Goal: Check status: Check status

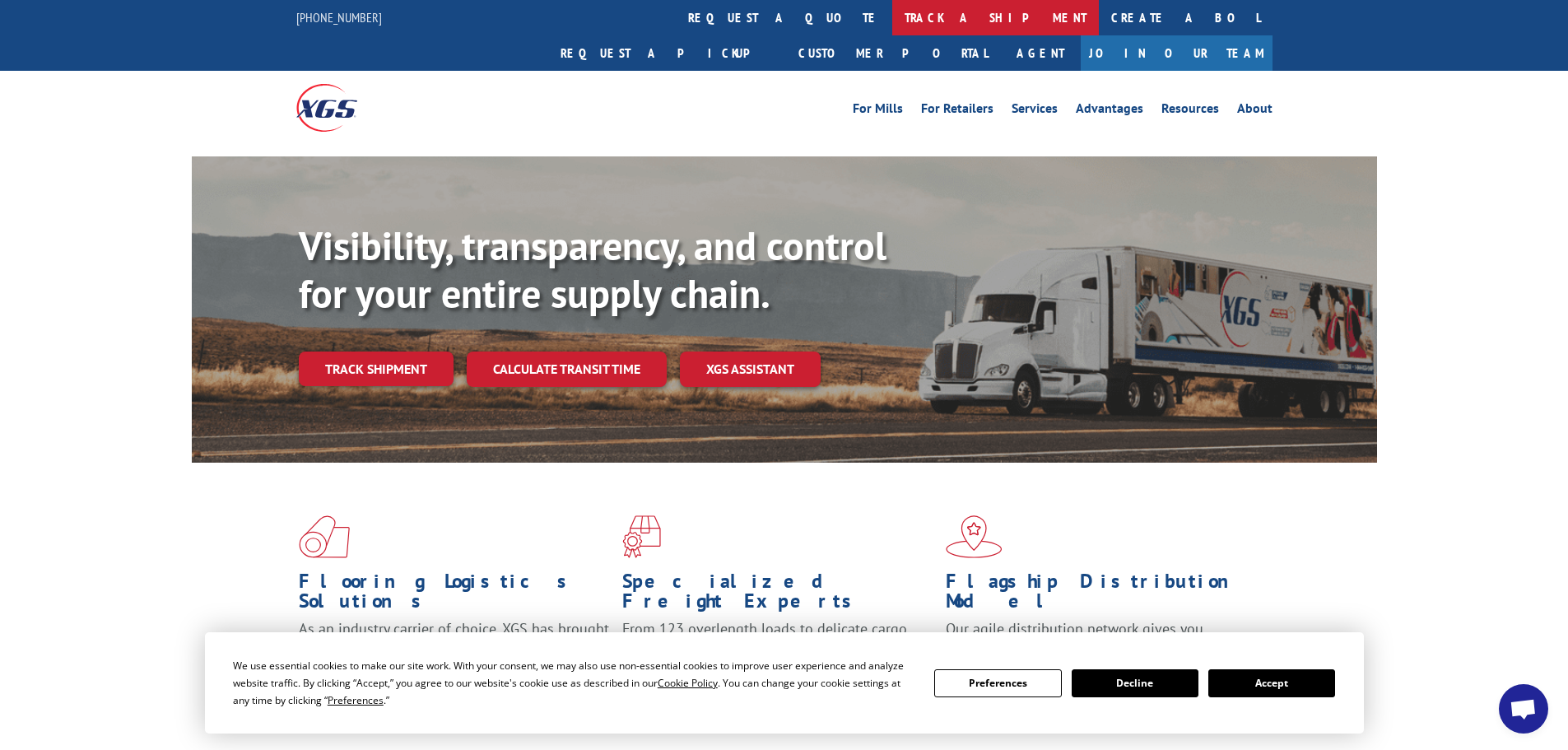
click at [893, 17] on link "track a shipment" at bounding box center [995, 18] width 206 height 35
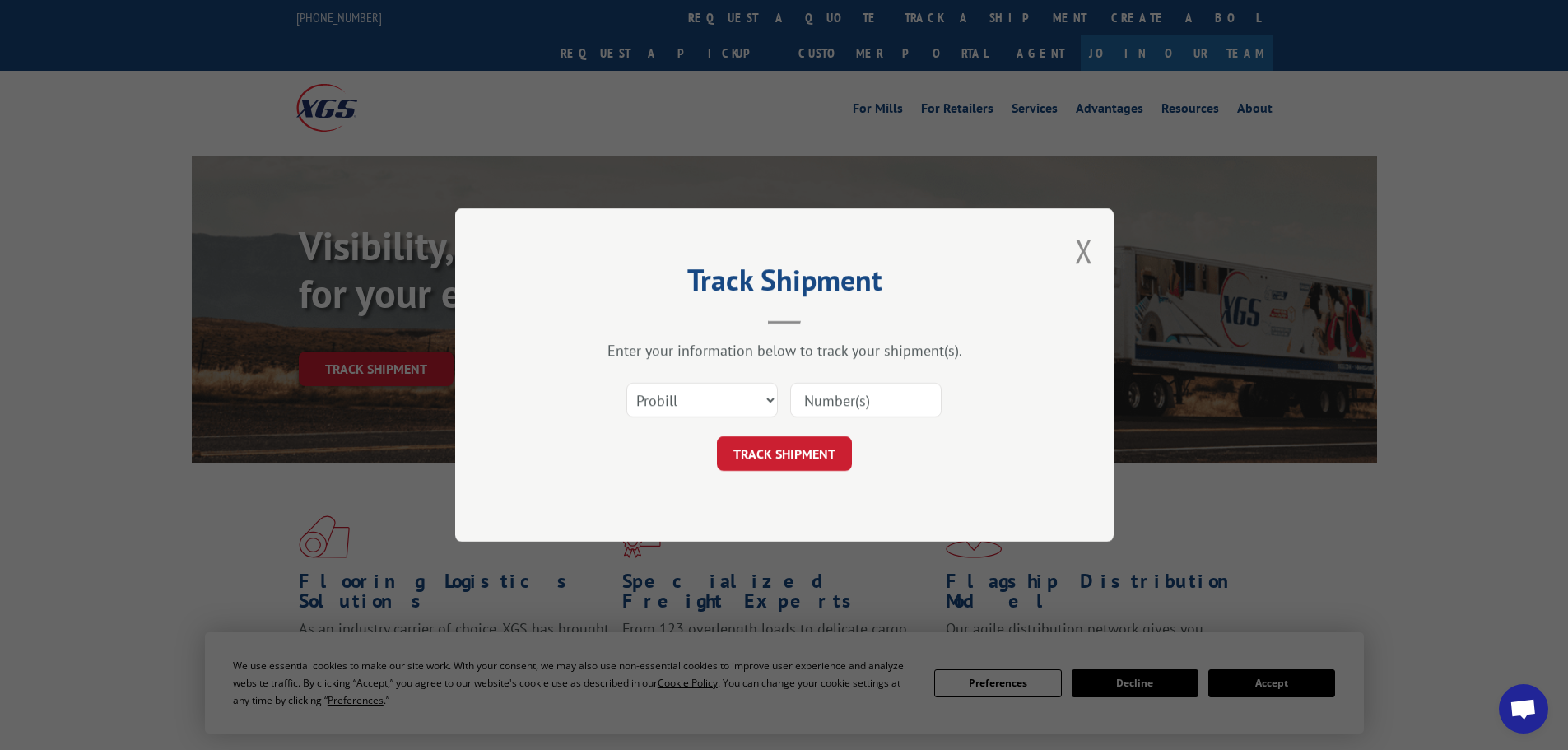
click at [892, 385] on input at bounding box center [866, 400] width 152 height 34
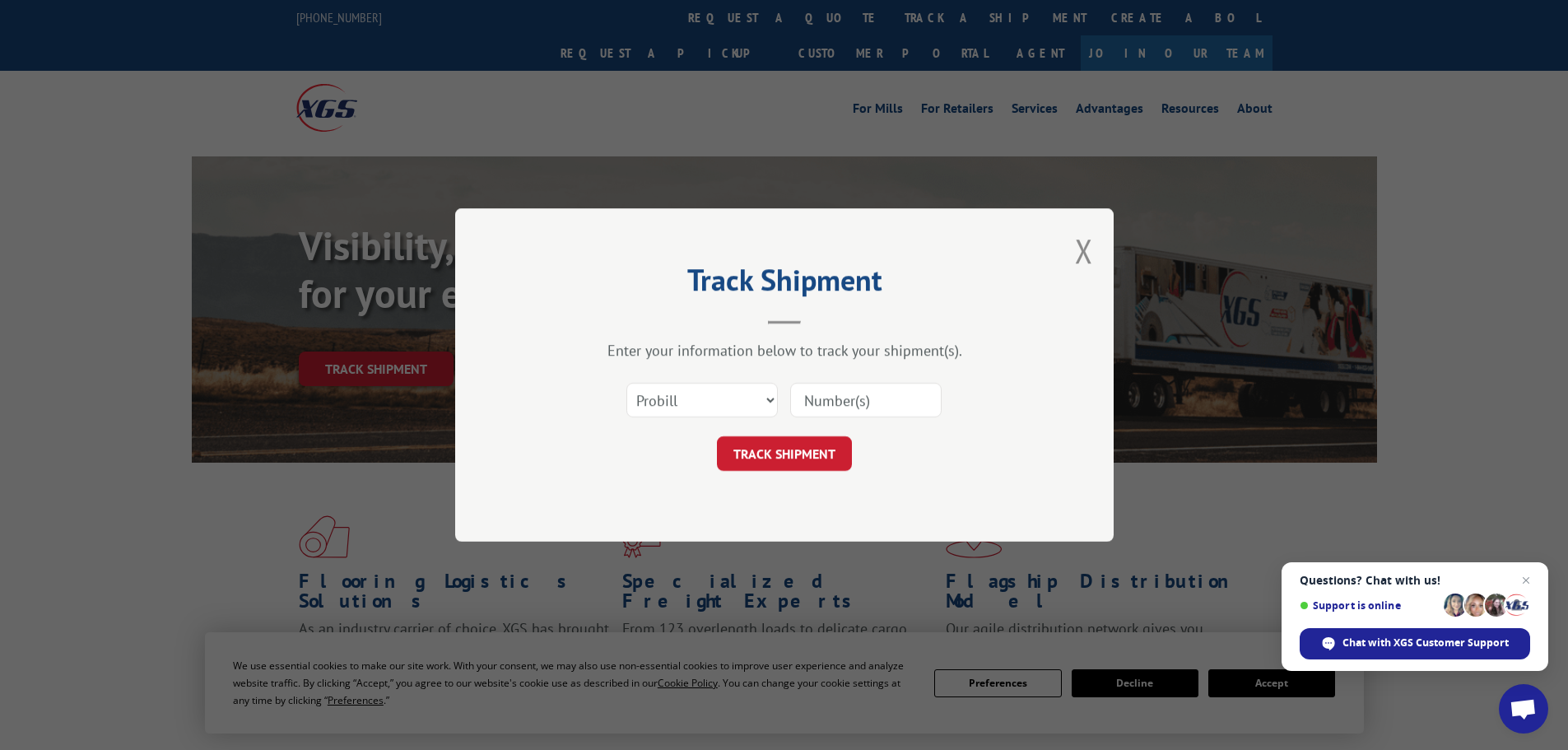
paste input "17521357"
type input "17521357"
click at [784, 461] on button "TRACK SHIPMENT" at bounding box center [784, 453] width 135 height 34
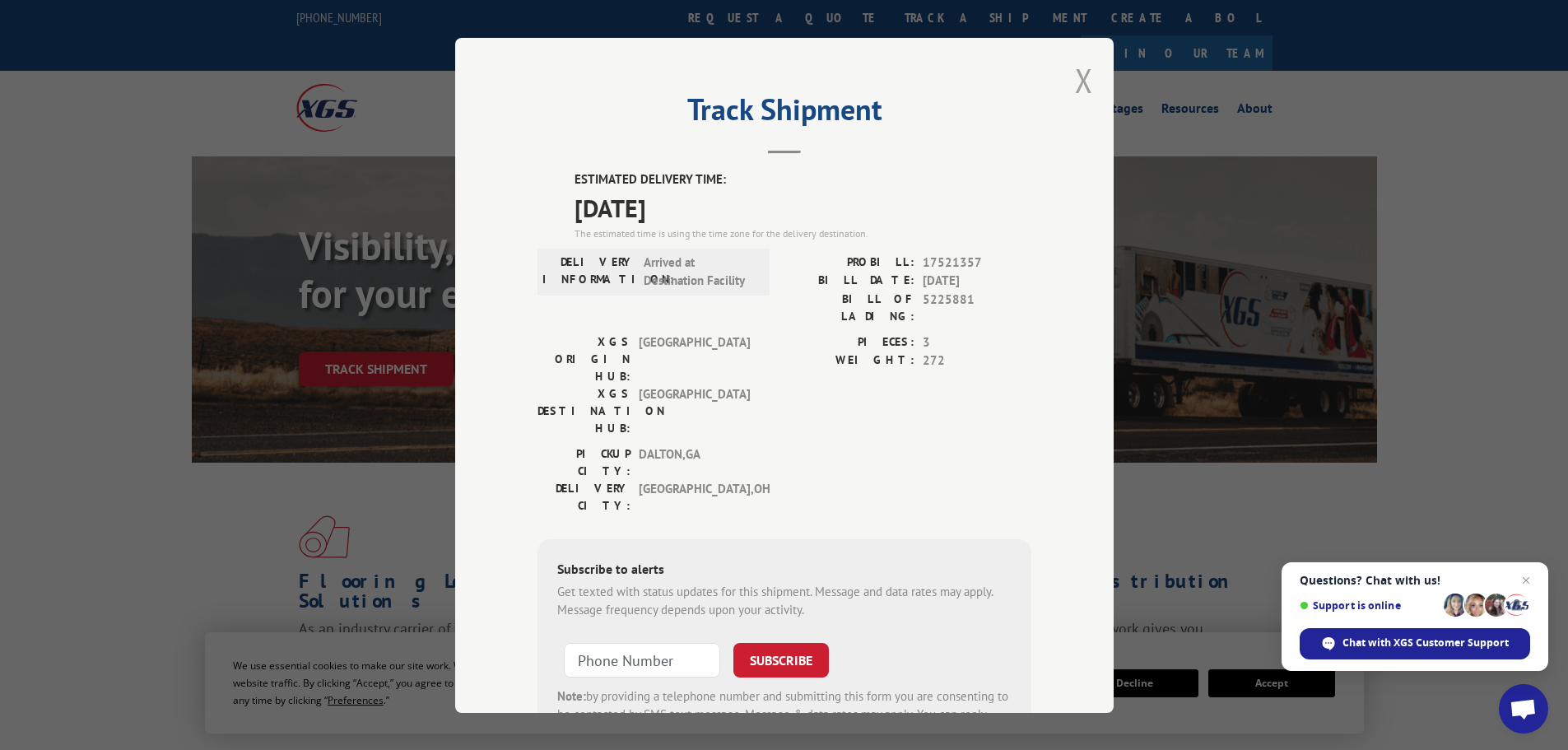
click at [1080, 86] on button "Close modal" at bounding box center [1084, 80] width 19 height 43
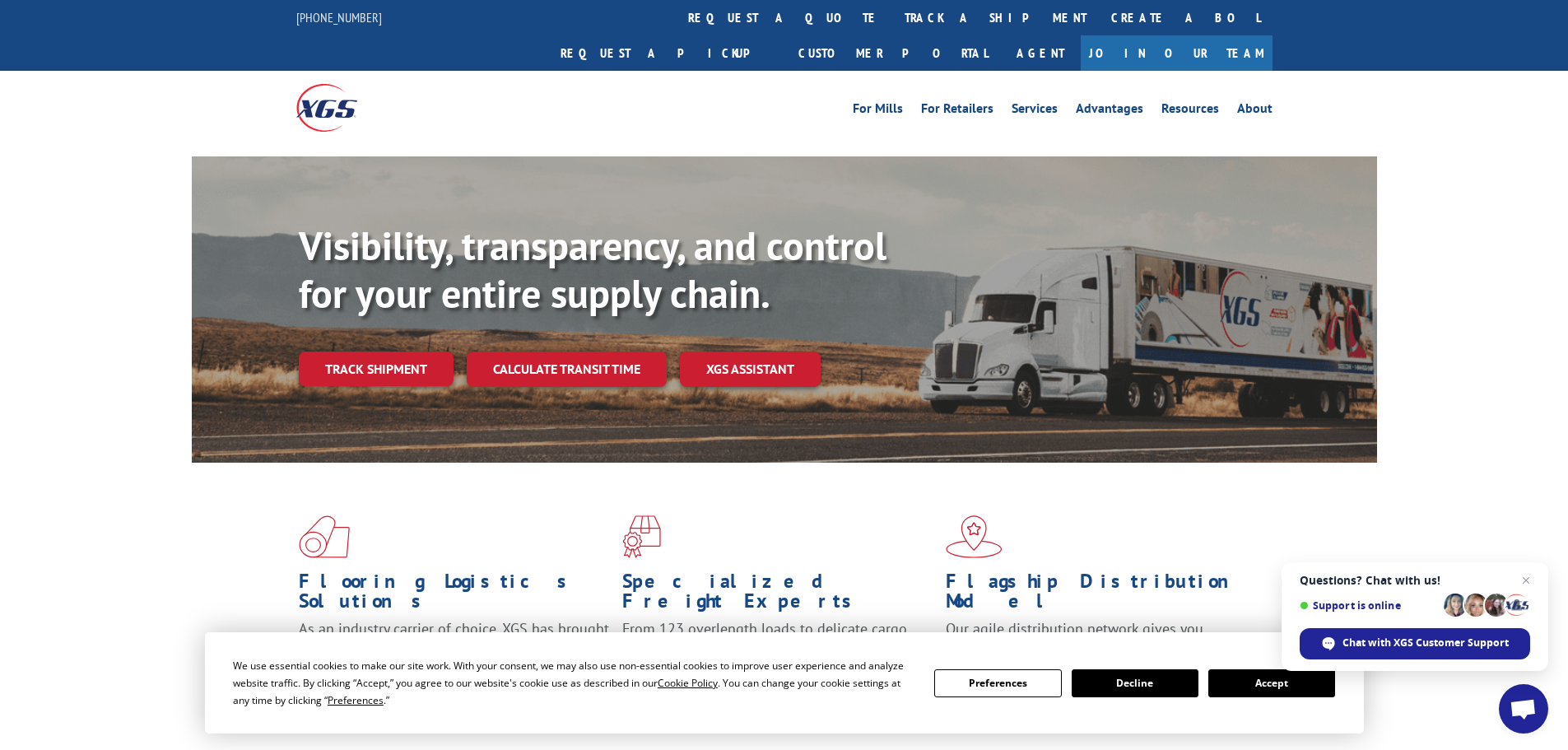
click at [893, 12] on link "track a shipment" at bounding box center [995, 18] width 206 height 35
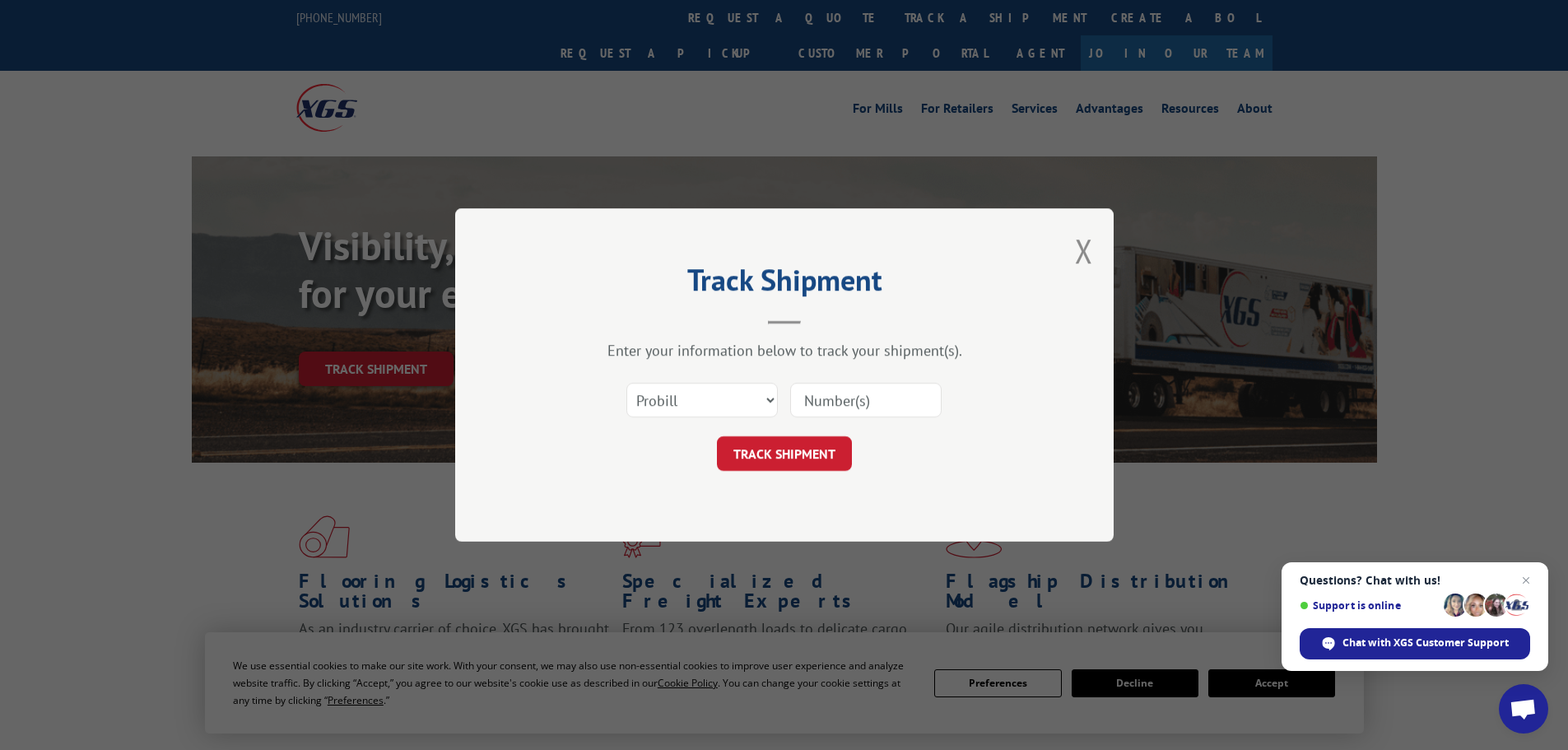
click at [834, 408] on input at bounding box center [866, 400] width 152 height 34
paste input "156345137"
type input "156345137"
click at [821, 454] on button "TRACK SHIPMENT" at bounding box center [784, 453] width 135 height 34
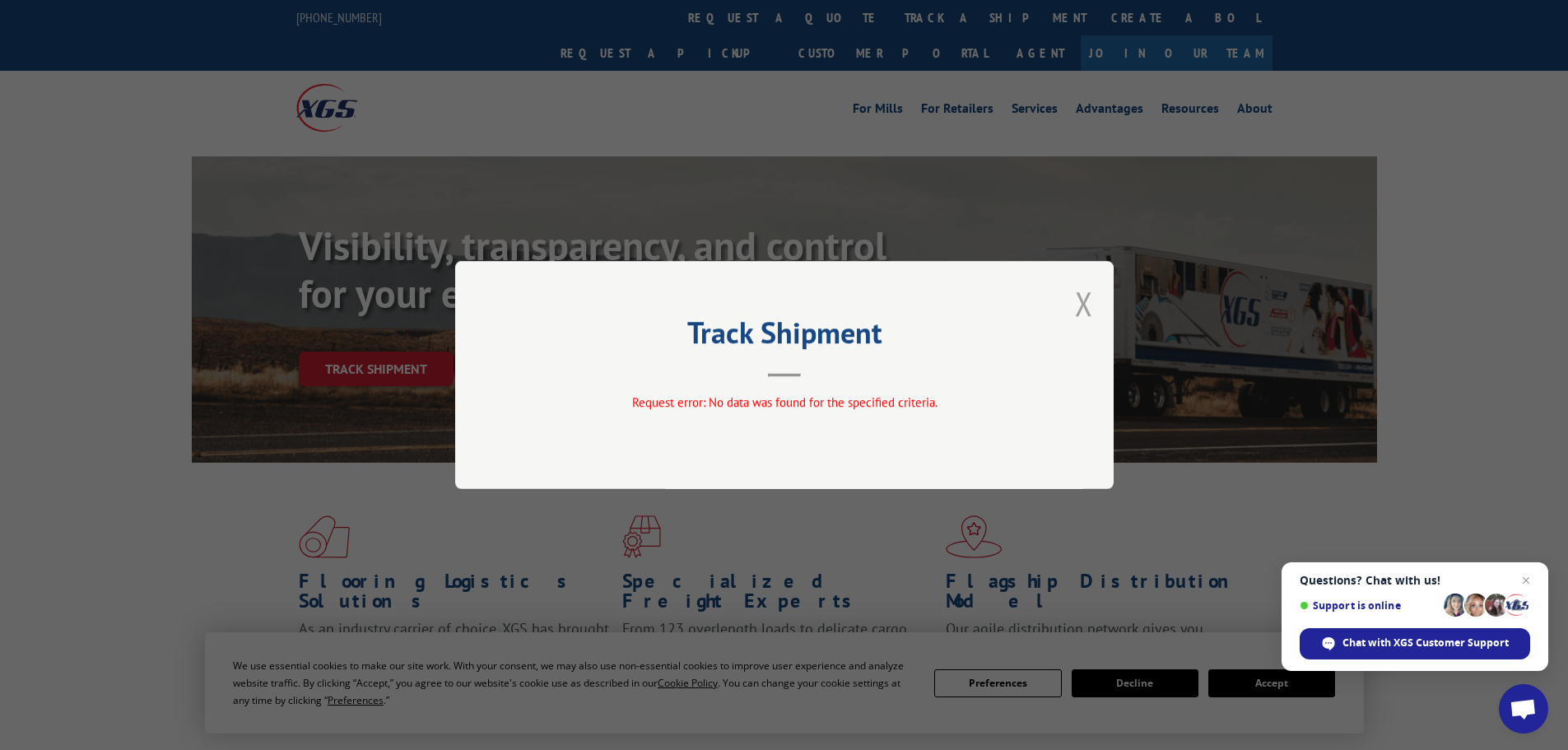
click at [1093, 307] on button "Close modal" at bounding box center [1084, 302] width 19 height 43
